Goal: Task Accomplishment & Management: Use online tool/utility

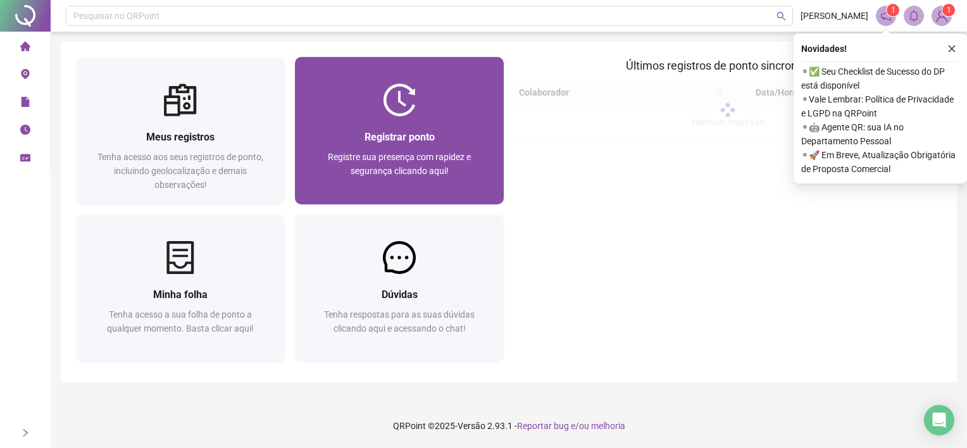
click at [443, 153] on span "Registre sua presença com rapidez e segurança clicando aqui!" at bounding box center [399, 164] width 143 height 24
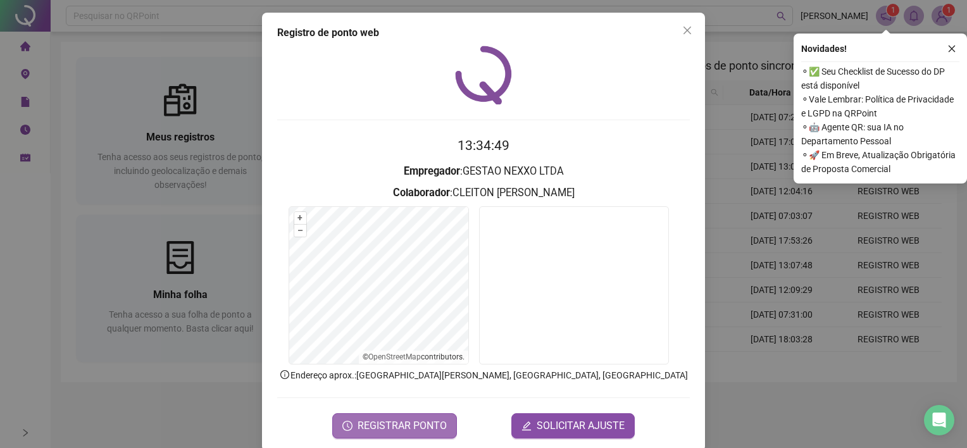
click at [423, 428] on span "REGISTRAR PONTO" at bounding box center [402, 425] width 89 height 15
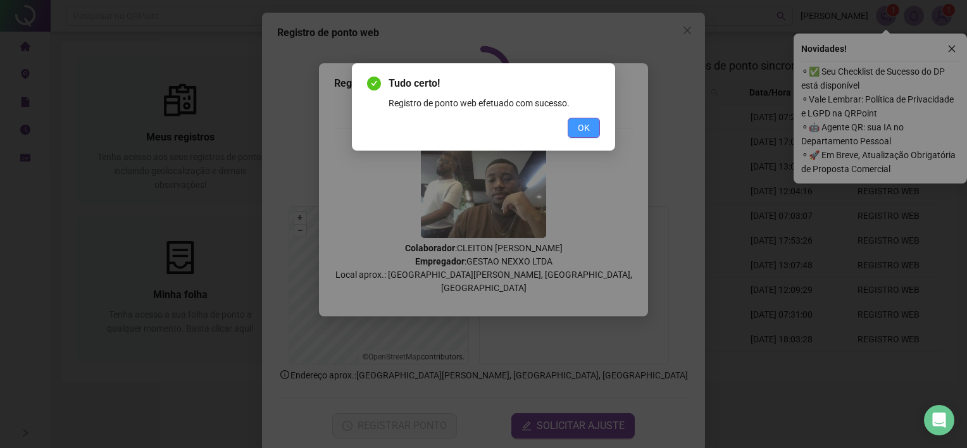
click at [591, 121] on button "OK" at bounding box center [584, 128] width 32 height 20
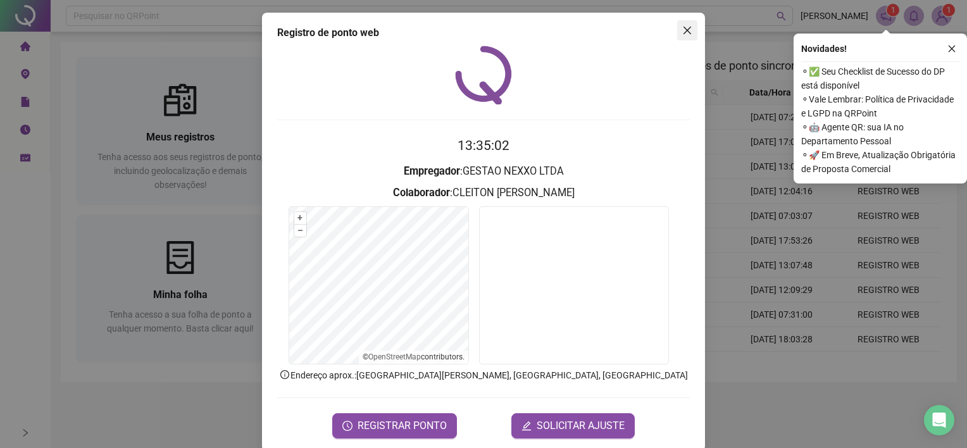
click at [677, 38] on button "Close" at bounding box center [687, 30] width 20 height 20
